Goal: Register for event/course

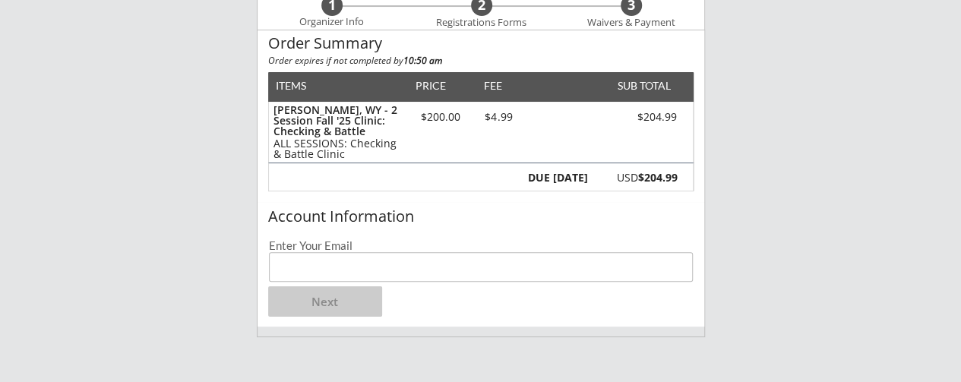
scroll to position [182, 0]
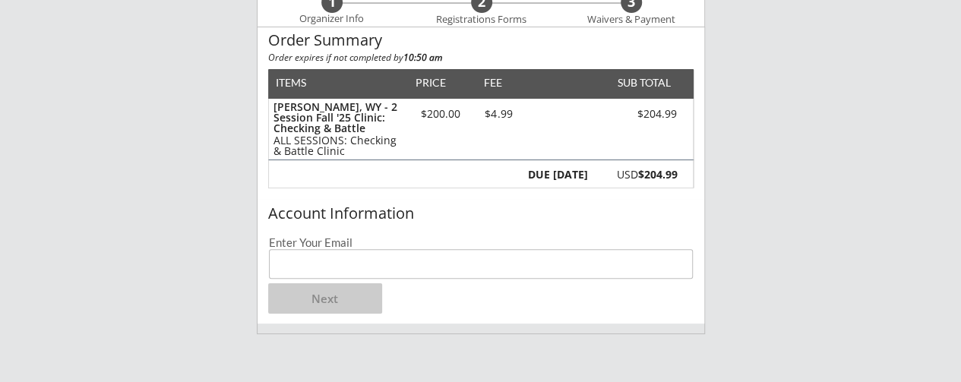
click at [425, 253] on input "email" at bounding box center [481, 264] width 425 height 30
type input "[EMAIL_ADDRESS][DOMAIN_NAME]"
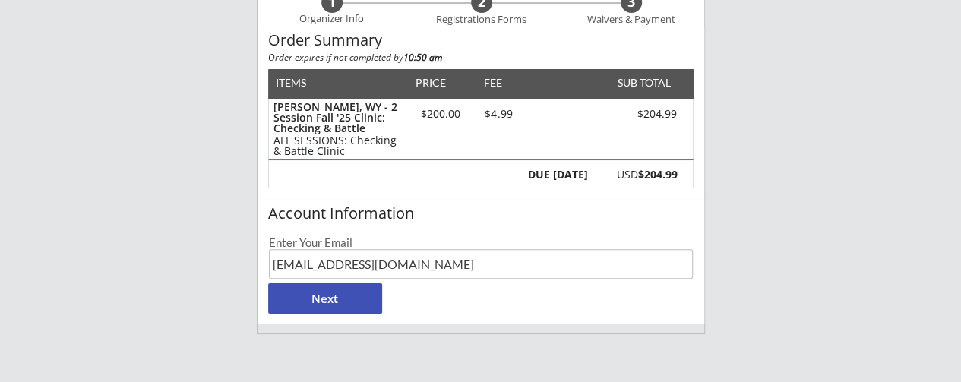
click at [346, 302] on button "Next" at bounding box center [325, 298] width 114 height 30
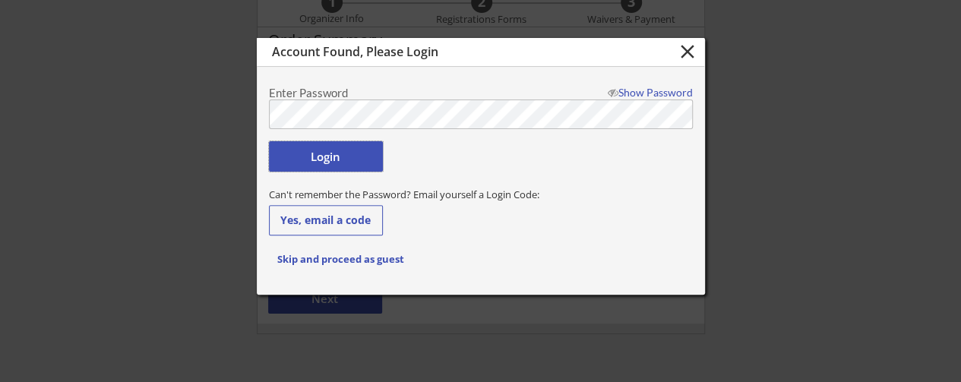
click at [334, 162] on button "Login" at bounding box center [326, 156] width 114 height 30
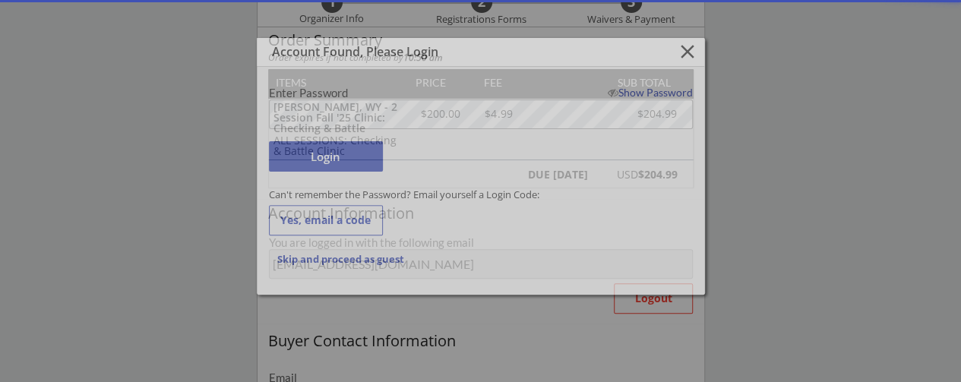
type input "[EMAIL_ADDRESS][DOMAIN_NAME]"
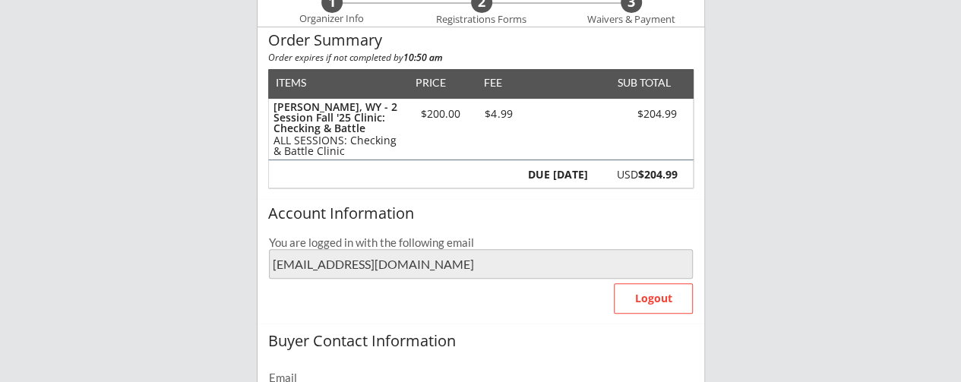
type input "[PERSON_NAME]"
type input "[PHONE_NUMBER]"
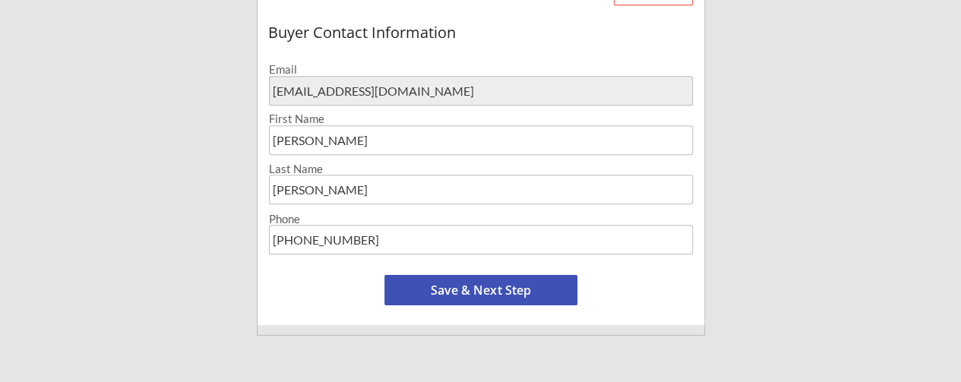
scroll to position [504, 0]
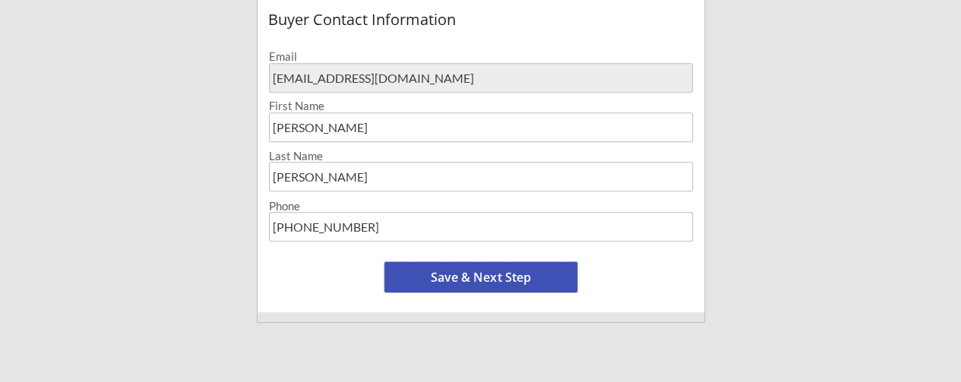
click at [546, 269] on button "Save & Next Step" at bounding box center [480, 277] width 193 height 30
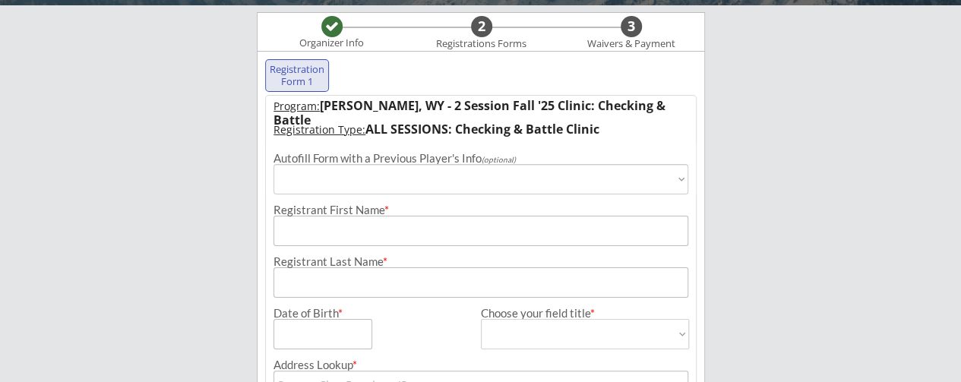
scroll to position [155, 0]
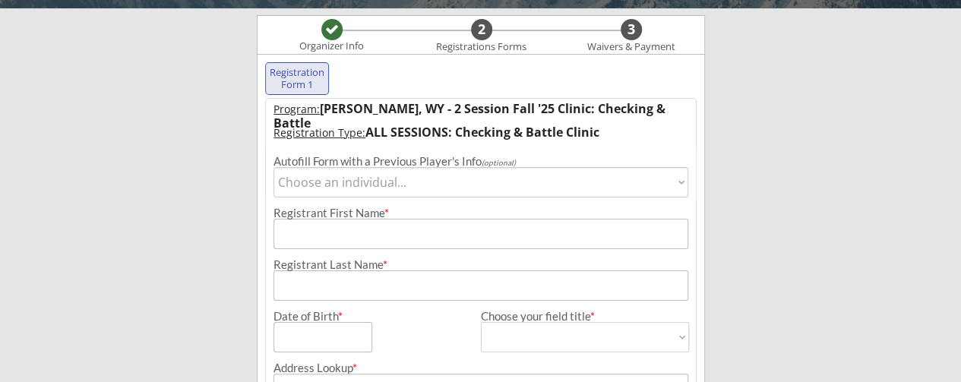
click at [670, 179] on select "Choose an individual... [PERSON_NAME]" at bounding box center [481, 182] width 416 height 30
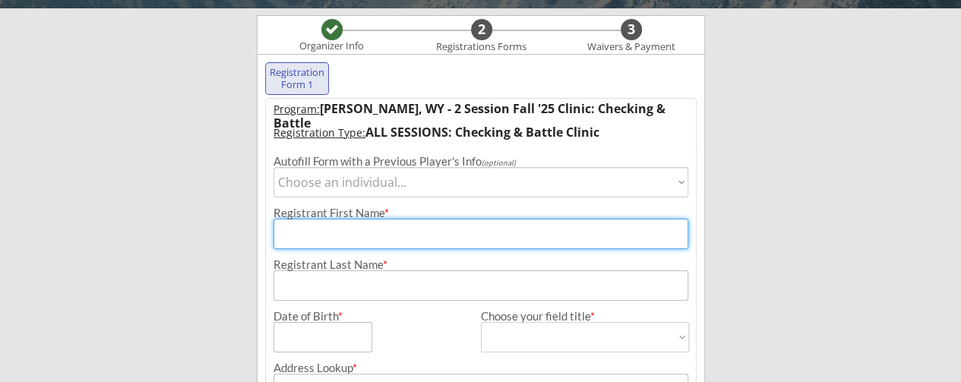
click at [330, 240] on input "input" at bounding box center [481, 234] width 416 height 30
click at [678, 179] on select "Choose an individual... [PERSON_NAME]" at bounding box center [481, 182] width 416 height 30
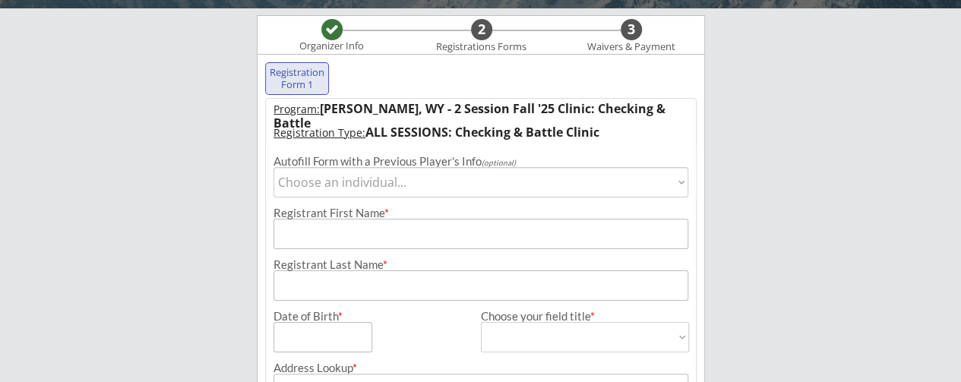
select select ""1348695171700984260__LOOKUP__1742939543789x649797901687193600""
click at [273, 167] on select "Choose an individual... [PERSON_NAME]" at bounding box center [481, 182] width 416 height 30
type input "[PERSON_NAME]"
type input "[DATE]"
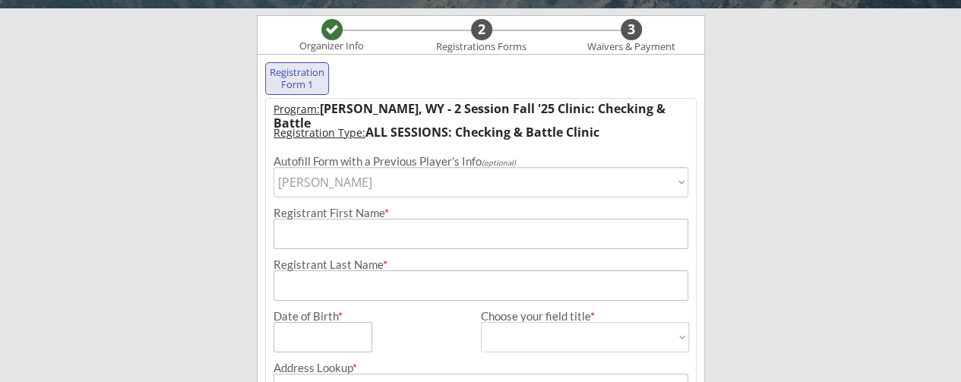
type input "[STREET_ADDRESS][PERSON_NAME]"
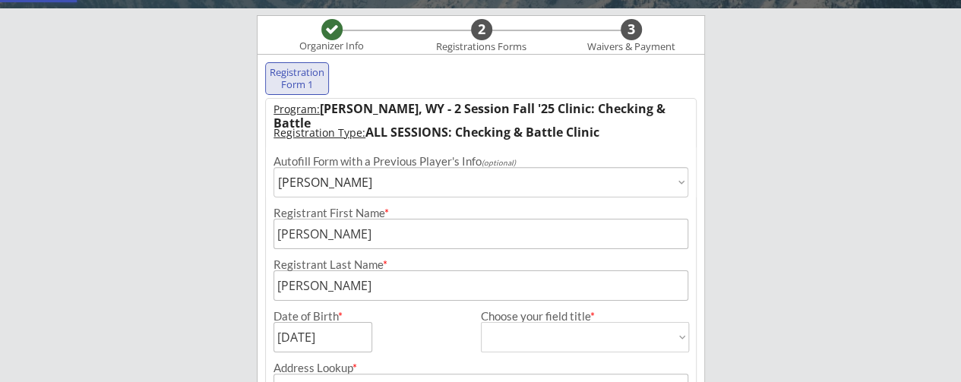
type input "[PERSON_NAME]"
type input "[PHONE_NUMBER]"
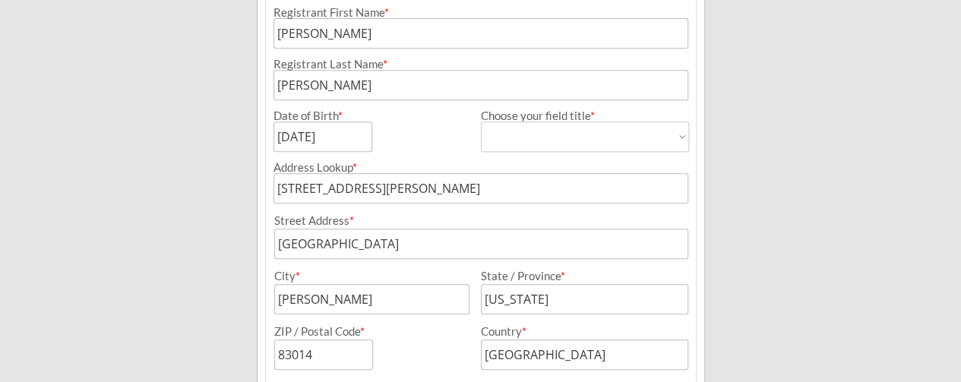
scroll to position [363, 0]
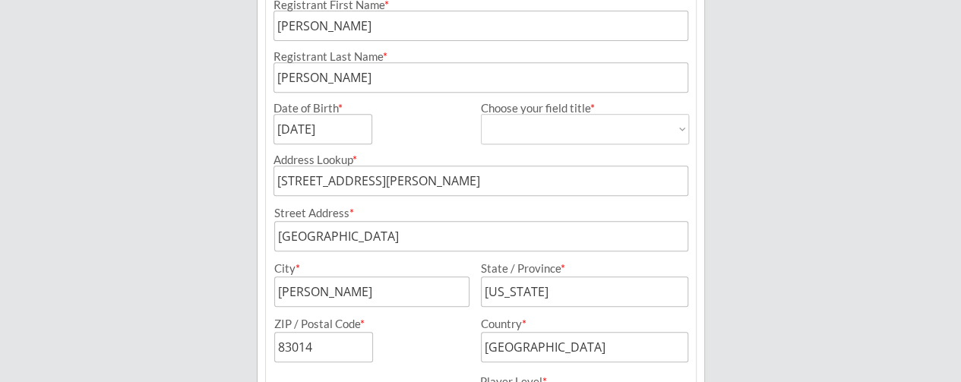
click at [681, 131] on select "[DEMOGRAPHIC_DATA] [DEMOGRAPHIC_DATA]" at bounding box center [585, 129] width 208 height 30
select select ""[DEMOGRAPHIC_DATA]""
click at [481, 114] on select "[DEMOGRAPHIC_DATA] [DEMOGRAPHIC_DATA]" at bounding box center [585, 129] width 208 height 30
type input "[DEMOGRAPHIC_DATA]"
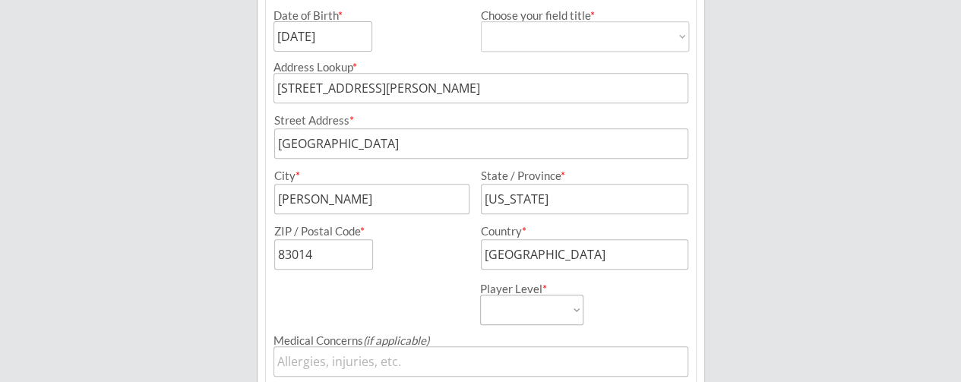
scroll to position [506, 0]
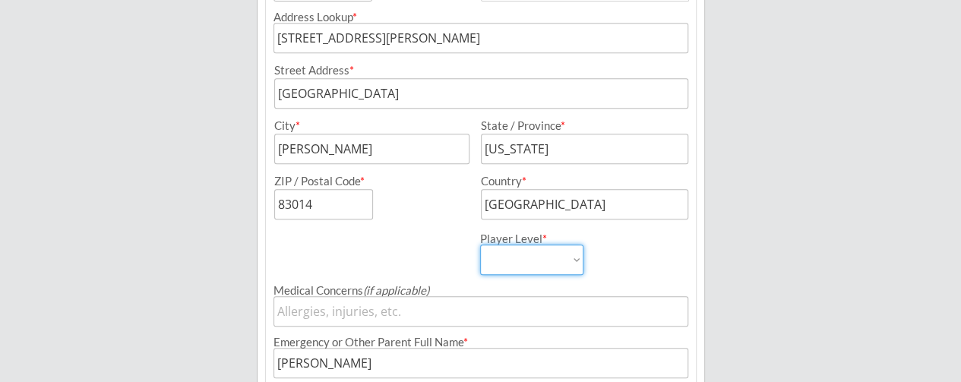
click at [564, 259] on select "Mite Squirt A/B Squirt AA/AAA U11-12 A/B U11-12 AA/AAA U13-14 A/B U13-14 AA/AAA…" at bounding box center [531, 260] width 103 height 30
select select ""U11-12 A/B""
click at [480, 245] on select "Mite Squirt A/B Squirt AA/AAA U11-12 A/B U11-12 AA/AAA U13-14 A/B U13-14 AA/AAA…" at bounding box center [531, 260] width 103 height 30
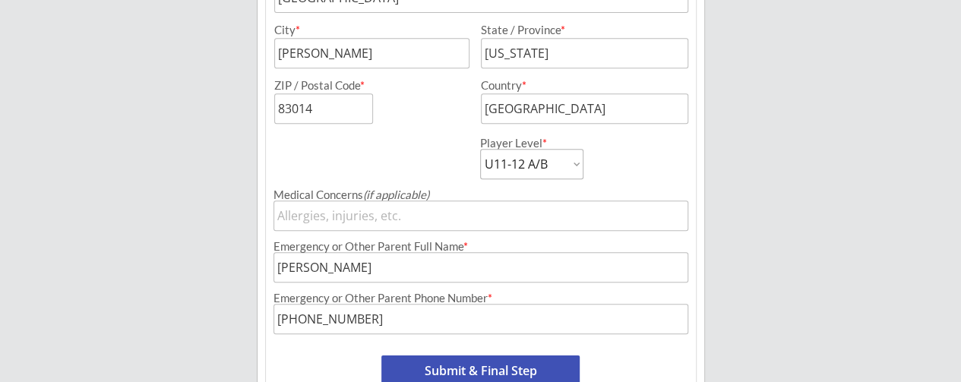
scroll to position [688, 0]
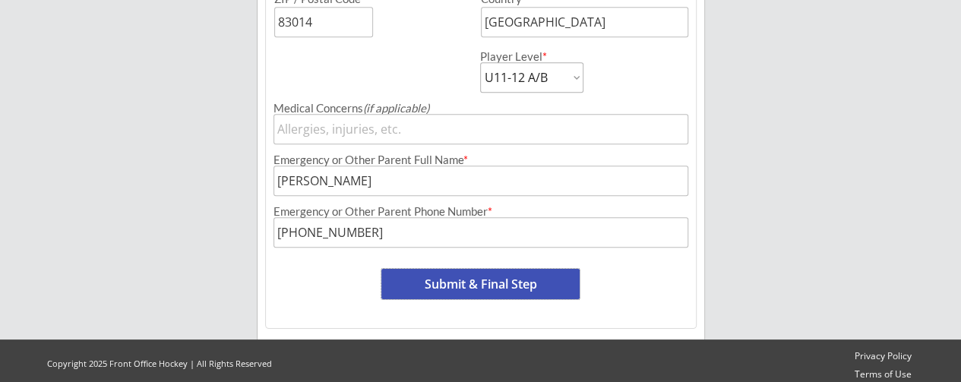
click at [554, 285] on button "Submit & Final Step" at bounding box center [480, 284] width 198 height 30
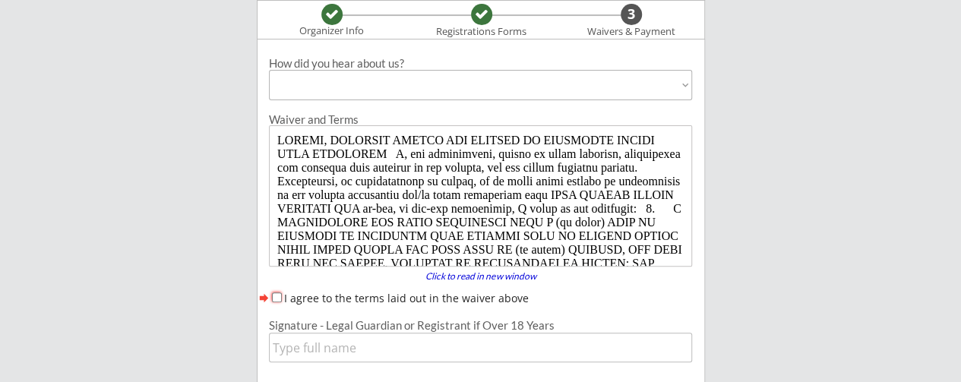
scroll to position [0, 0]
click at [277, 297] on input "I agree to the terms laid out in the waiver above" at bounding box center [277, 297] width 10 height 10
checkbox input "true"
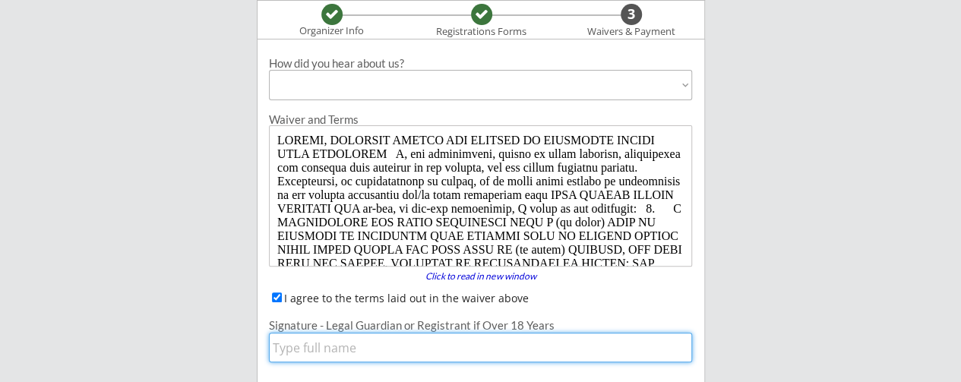
click at [300, 353] on input "input" at bounding box center [481, 348] width 424 height 30
type input "[PERSON_NAME]"
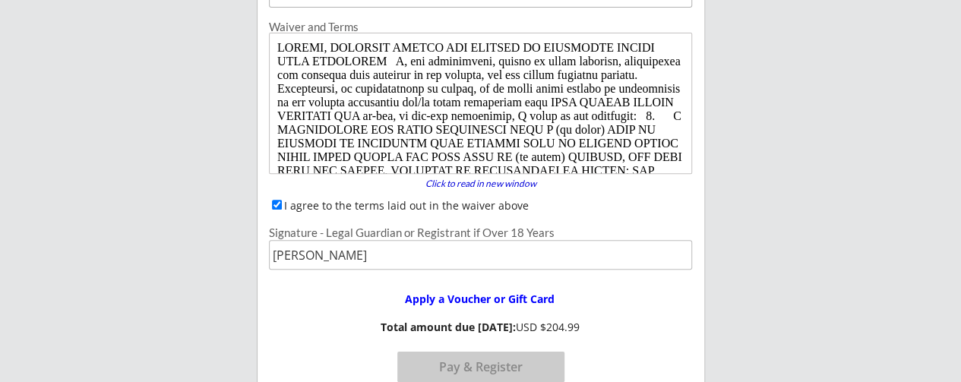
scroll to position [375, 0]
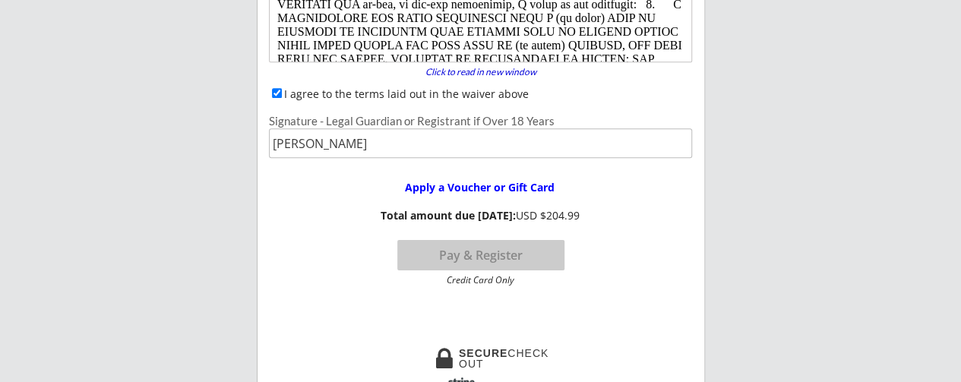
click at [479, 256] on button "Pay & Register" at bounding box center [480, 255] width 167 height 30
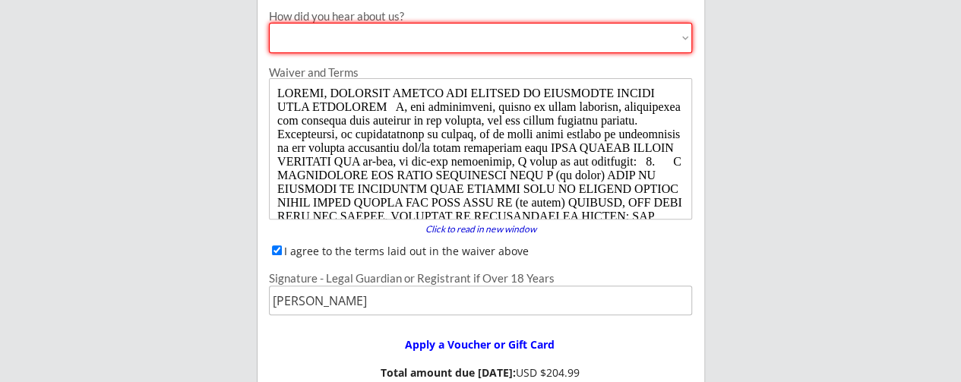
scroll to position [164, 0]
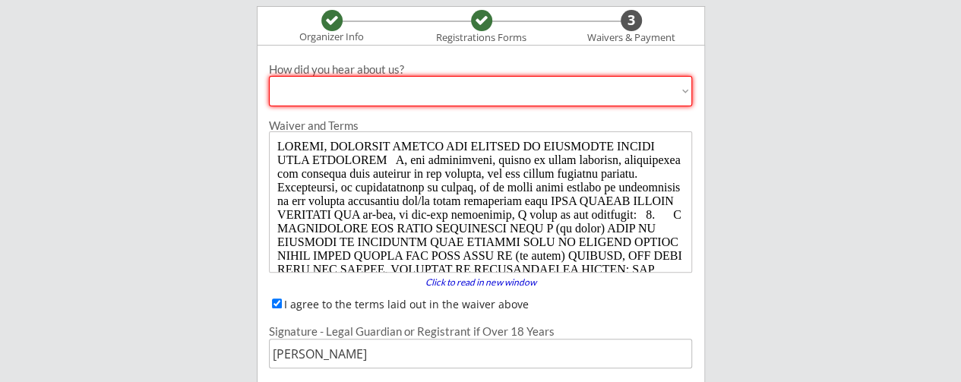
click at [679, 90] on select "Past Participant Friend / Referral / Word of Mouth Offline Advertisement (broch…" at bounding box center [481, 91] width 424 height 30
select select ""Friend / Referral / Word of Mouth""
click at [269, 76] on select "Past Participant Friend / Referral / Word of Mouth Offline Advertisement (broch…" at bounding box center [481, 91] width 424 height 30
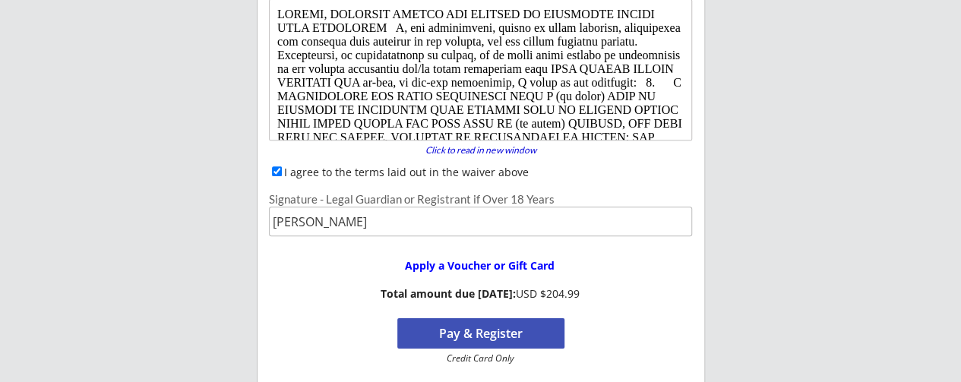
scroll to position [336, 0]
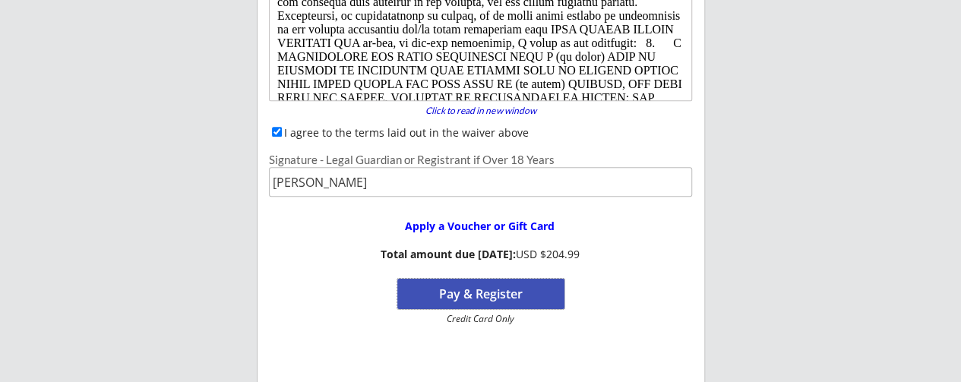
click at [503, 289] on button "Pay & Register" at bounding box center [480, 294] width 167 height 30
